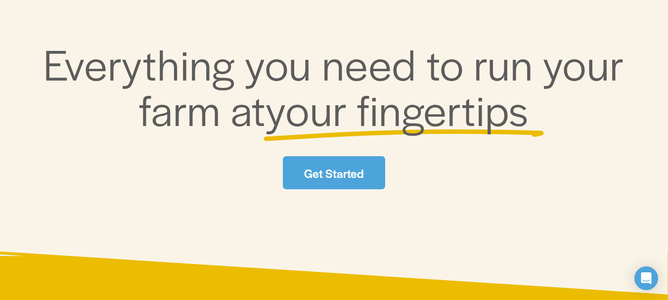
scroll to position [148, 0]
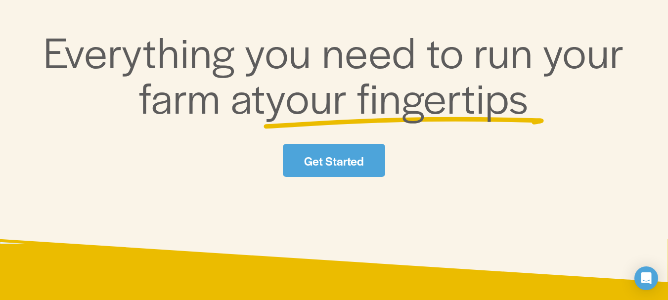
click at [327, 160] on link "Get Started" at bounding box center [334, 160] width 102 height 33
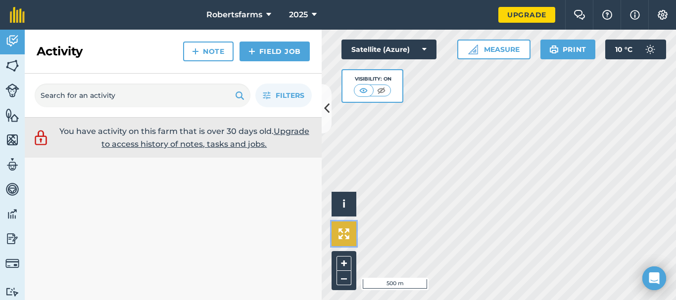
click at [346, 234] on img at bounding box center [343, 233] width 11 height 11
click at [344, 261] on button "+" at bounding box center [343, 263] width 15 height 15
click at [278, 130] on link "Upgrade to access history of notes, tasks and jobs." at bounding box center [205, 138] width 208 height 22
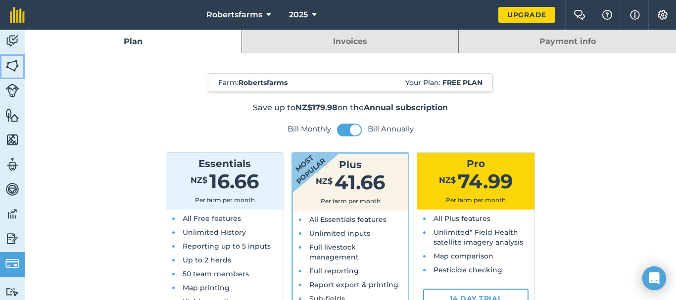
click at [11, 63] on img at bounding box center [12, 65] width 14 height 15
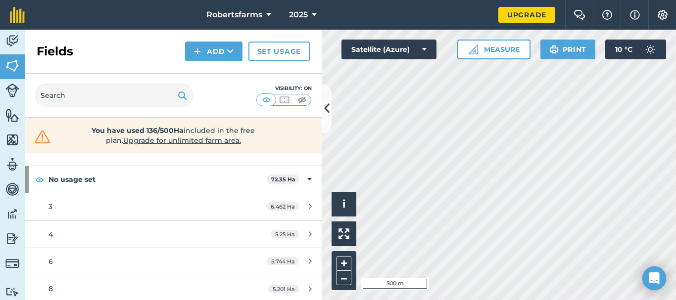
scroll to position [49, 0]
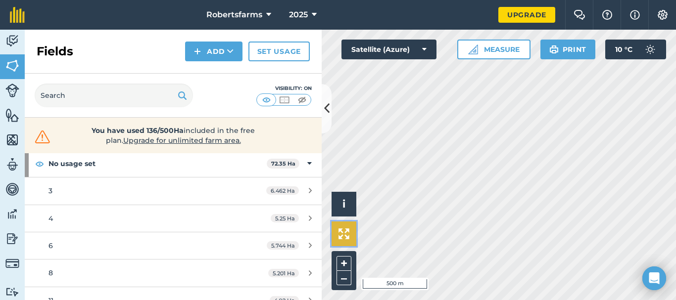
click at [343, 233] on img at bounding box center [343, 233] width 11 height 11
click at [325, 108] on icon at bounding box center [326, 108] width 5 height 17
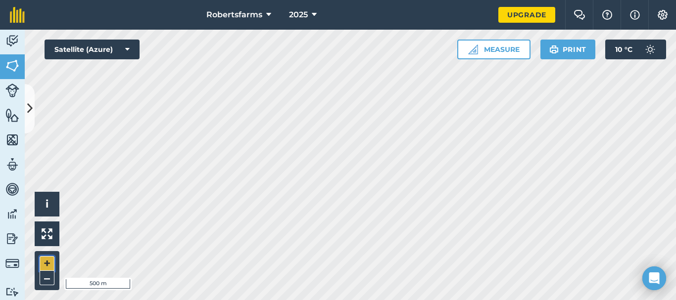
click at [48, 259] on button "+" at bounding box center [47, 263] width 15 height 15
